Goal: Transaction & Acquisition: Book appointment/travel/reservation

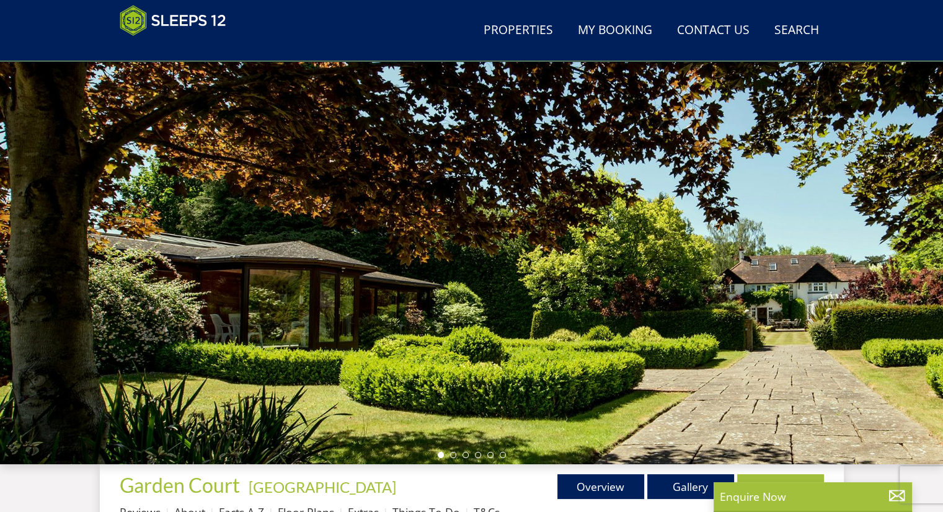
scroll to position [321, 0]
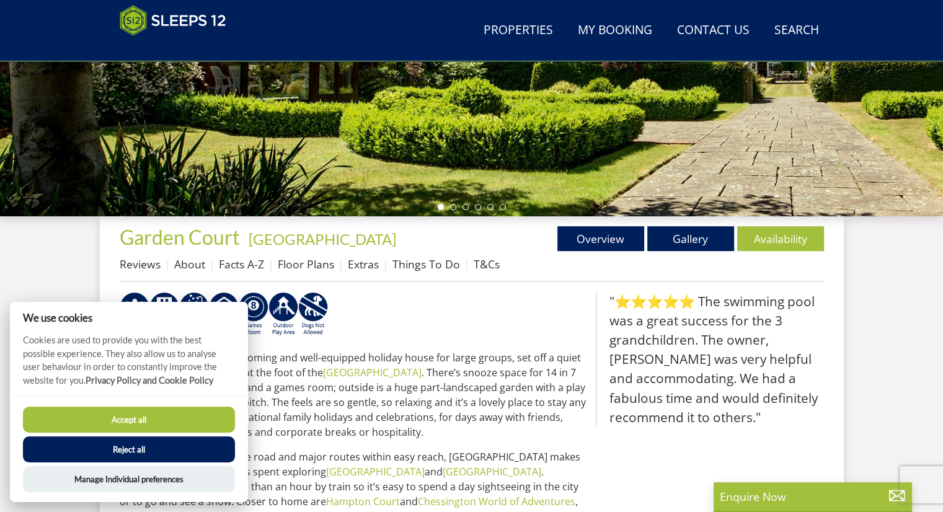
click at [130, 416] on button "Accept all" at bounding box center [129, 420] width 212 height 26
checkbox input "true"
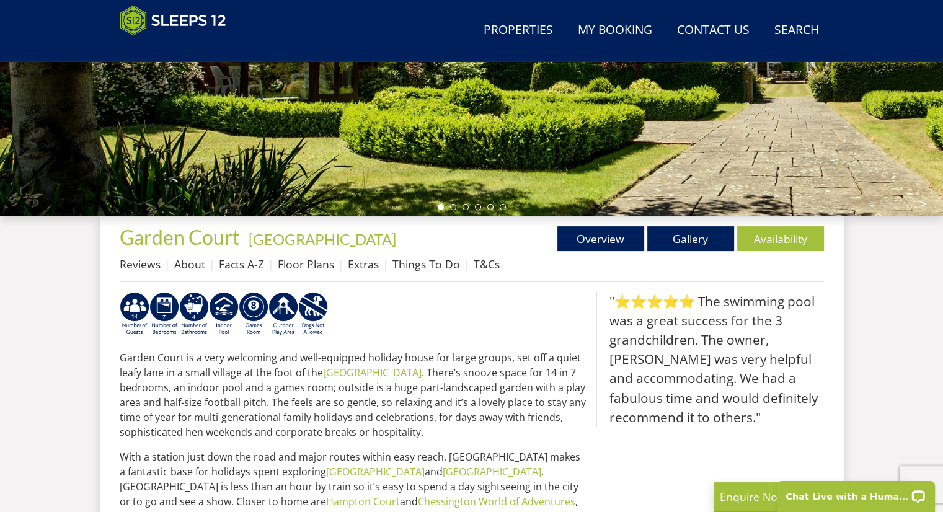
scroll to position [0, 0]
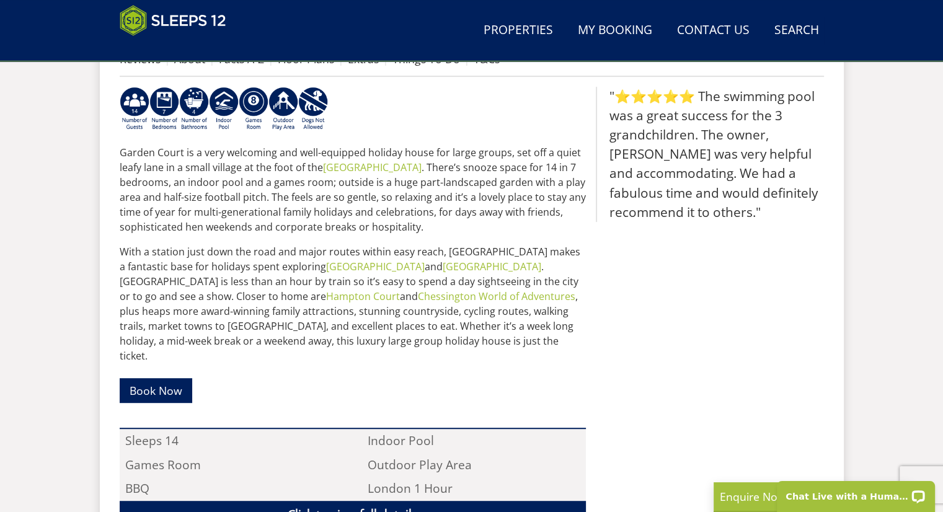
scroll to position [600, 0]
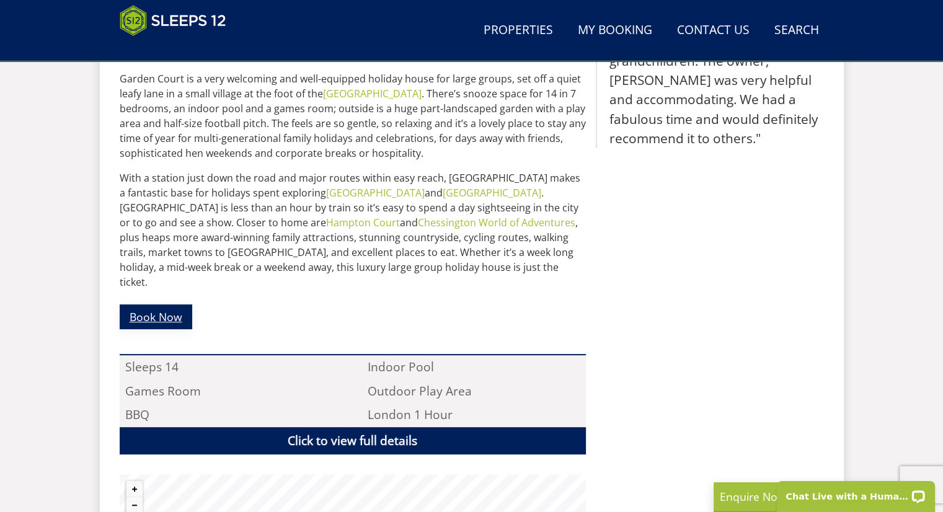
click at [181, 305] on link "Book Now" at bounding box center [156, 316] width 73 height 24
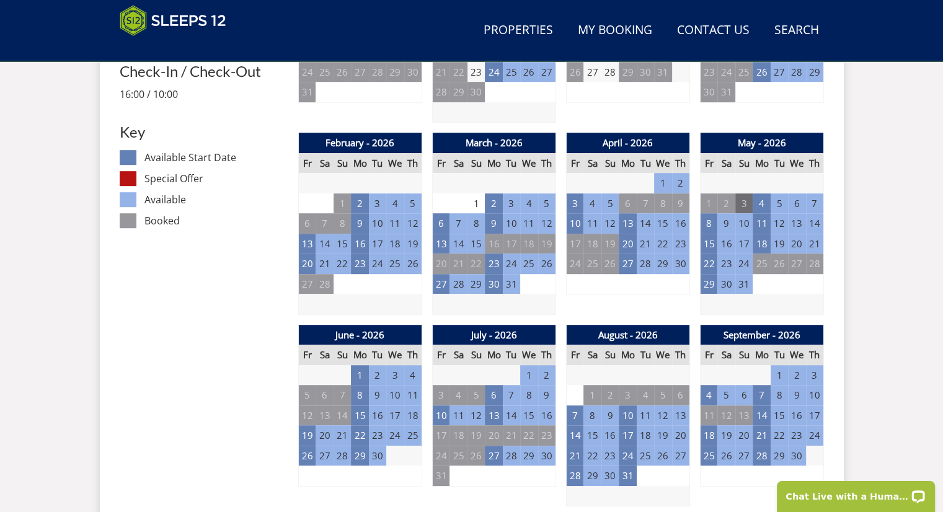
scroll to position [788, 0]
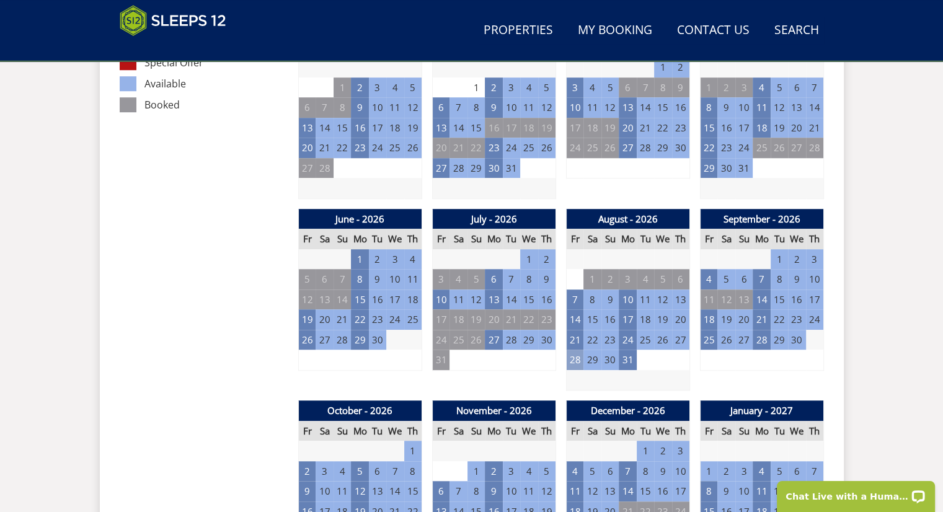
click at [571, 360] on td "28" at bounding box center [574, 360] width 17 height 20
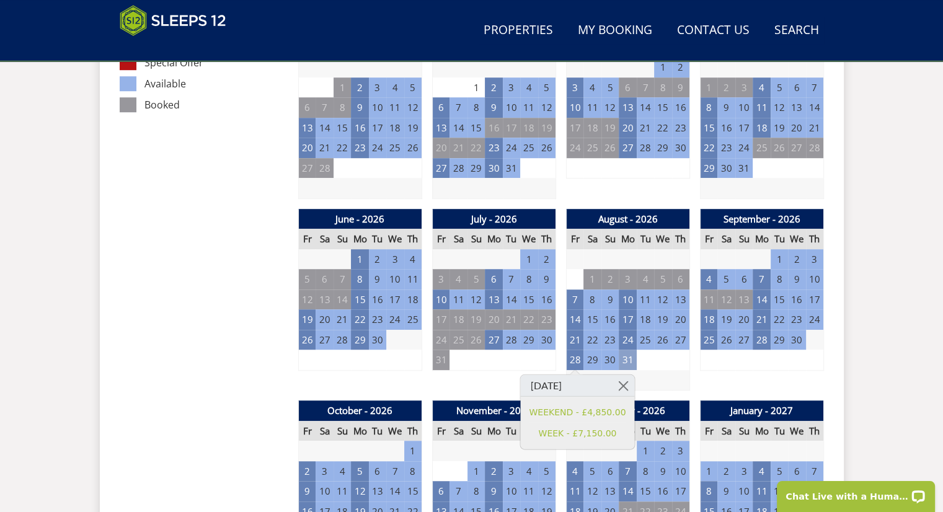
click at [622, 356] on td "31" at bounding box center [627, 360] width 17 height 20
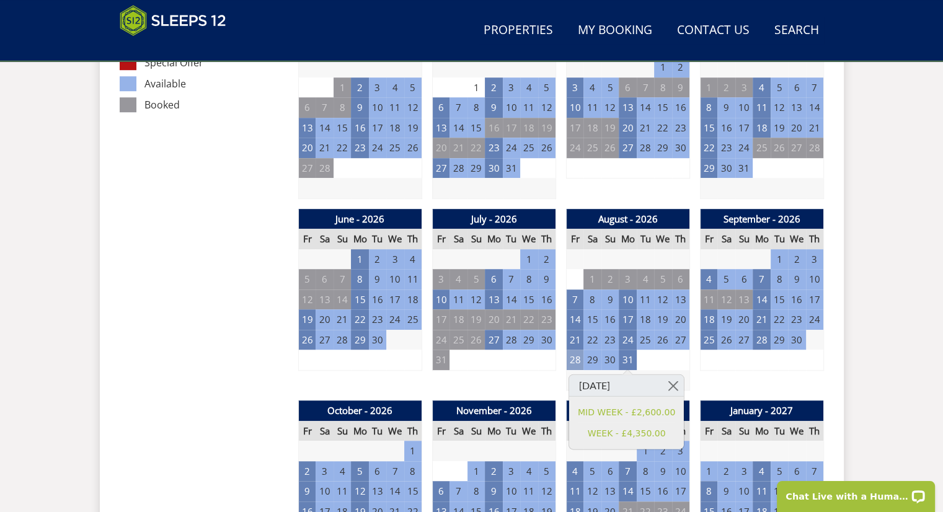
click at [571, 356] on td "28" at bounding box center [574, 360] width 17 height 20
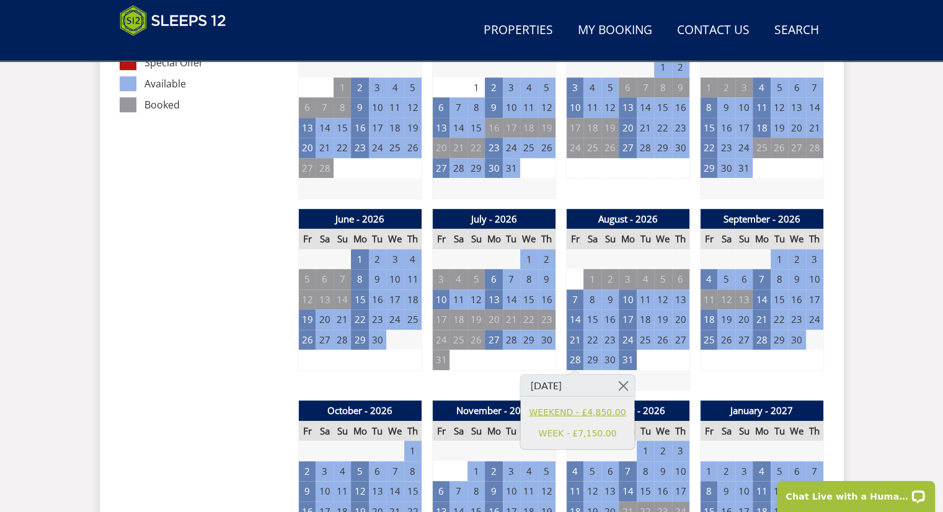
click at [565, 410] on link "WEEKEND - £4,850.00" at bounding box center [577, 411] width 97 height 13
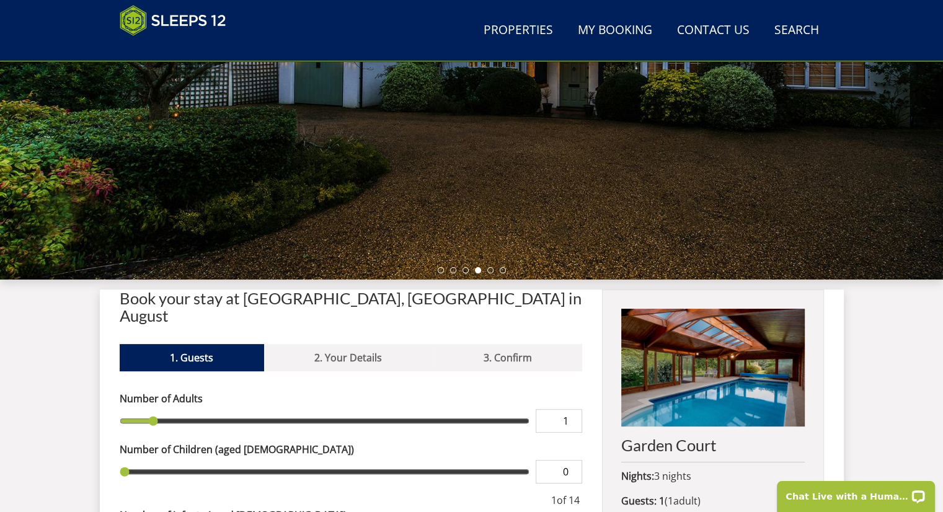
scroll to position [239, 0]
